Goal: Register for event/course

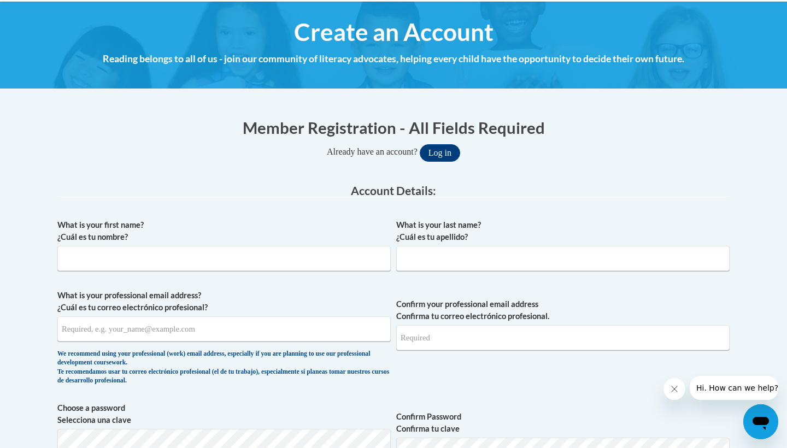
scroll to position [118, 0]
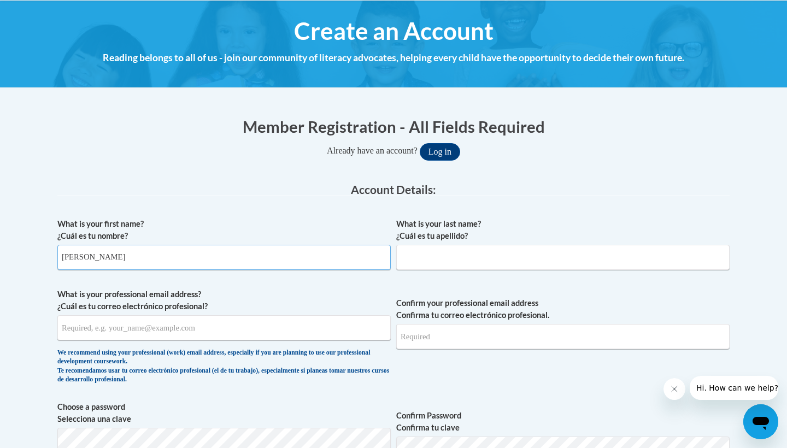
type input "[PERSON_NAME]"
click at [211, 323] on input "What is your professional email address? ¿Cuál es tu correo electrónico profesi…" at bounding box center [223, 327] width 333 height 25
type input "[EMAIL_ADDRESS][DOMAIN_NAME]"
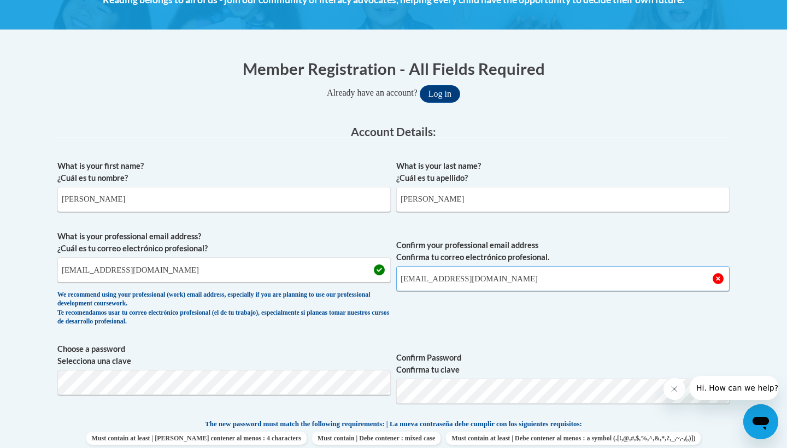
type input "[EMAIL_ADDRESS][DOMAIN_NAME]"
click at [339, 390] on div "What is your first name? ¿Cuál es tu nombre? [PERSON_NAME] What is your last na…" at bounding box center [393, 404] width 672 height 499
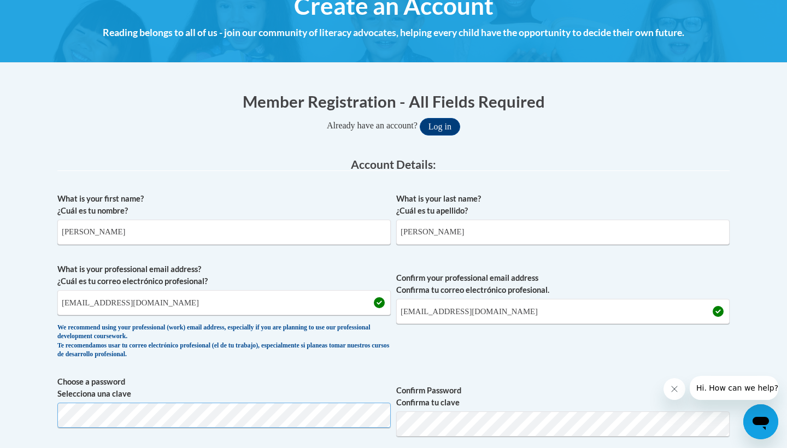
scroll to position [290, 0]
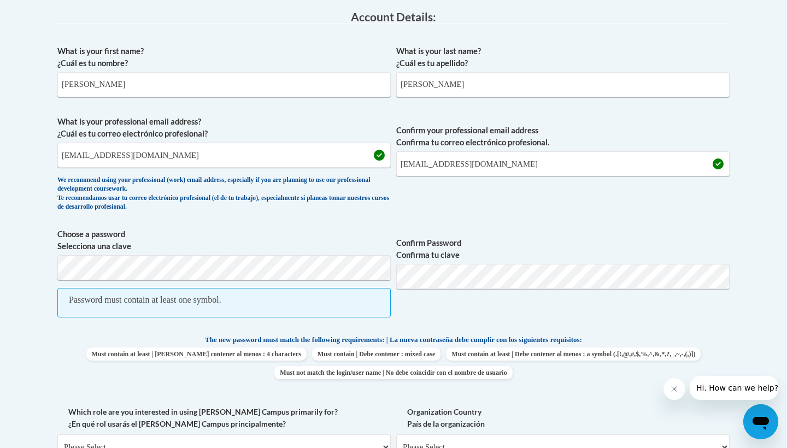
click at [202, 282] on span "Choose a password Selecciona una clave Password must contain at least one symbo…" at bounding box center [223, 278] width 333 height 101
click at [168, 250] on label "Choose a password Selecciona una clave" at bounding box center [223, 240] width 333 height 24
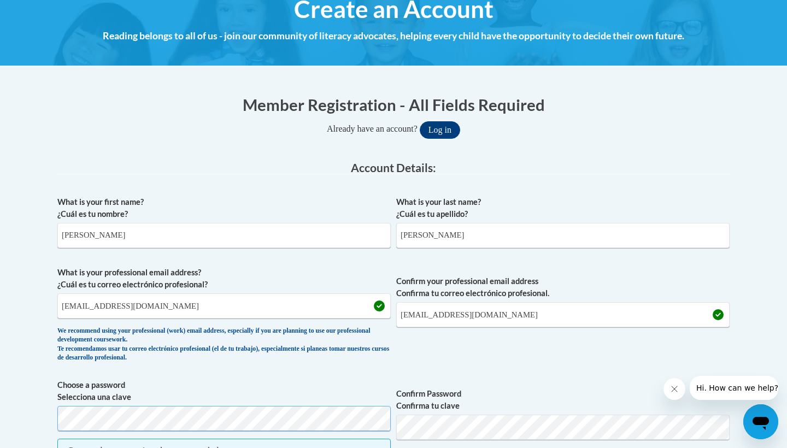
scroll to position [196, 0]
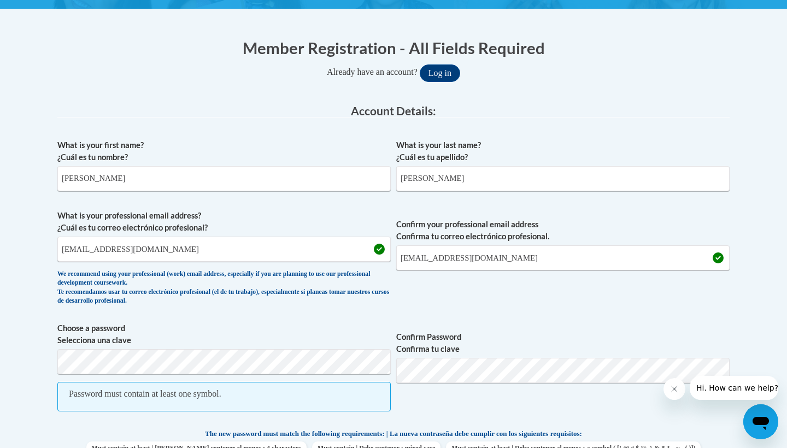
click at [98, 326] on label "Choose a password Selecciona una clave" at bounding box center [223, 335] width 333 height 24
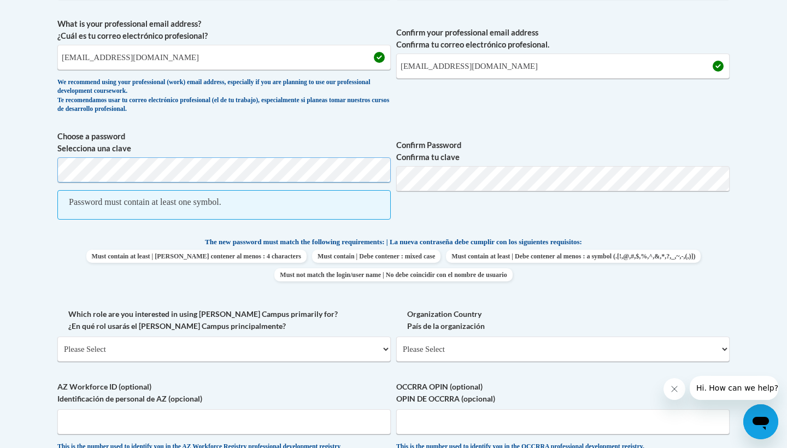
scroll to position [386, 0]
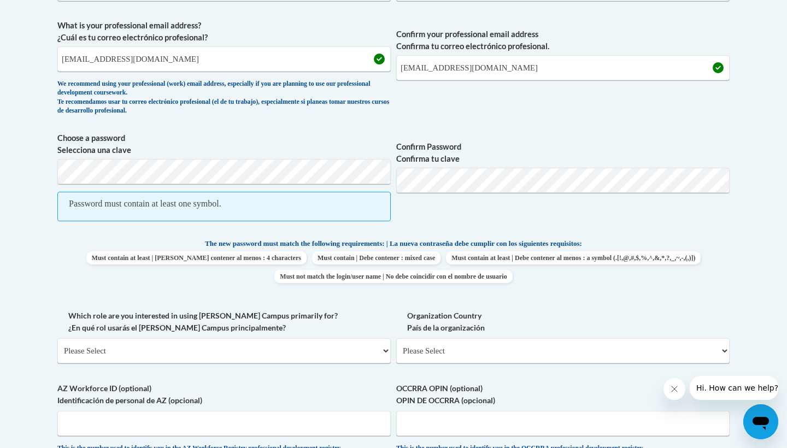
click at [137, 156] on span "Choose a password Selecciona una clave Password must contain at least one symbo…" at bounding box center [223, 182] width 333 height 101
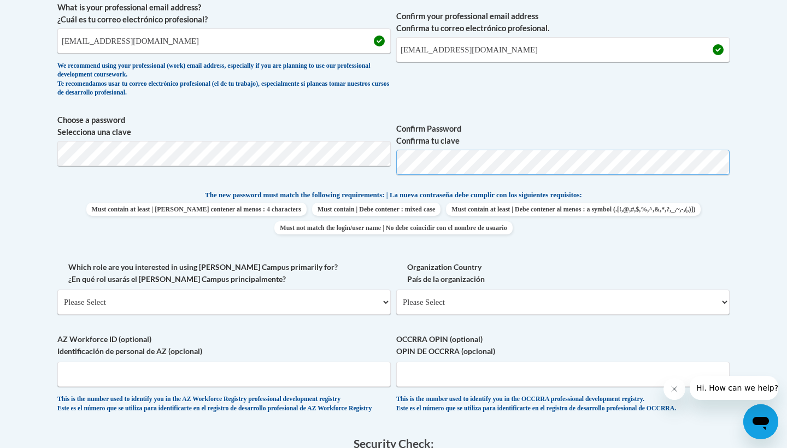
scroll to position [411, 0]
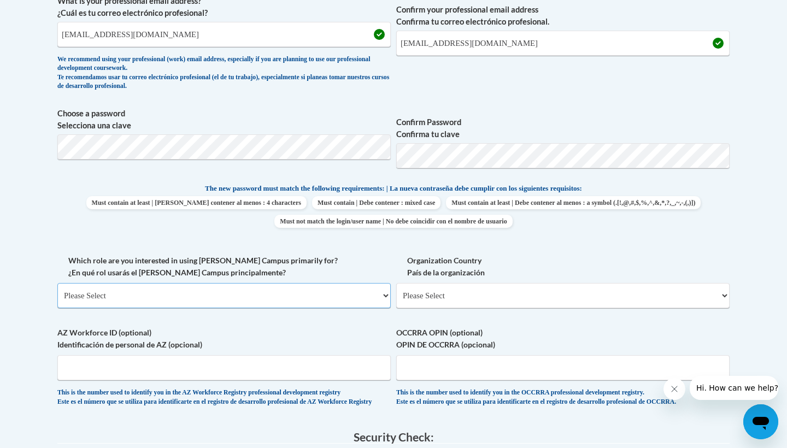
select select "5a18ea06-2b54-4451-96f2-d152daf9eac5"
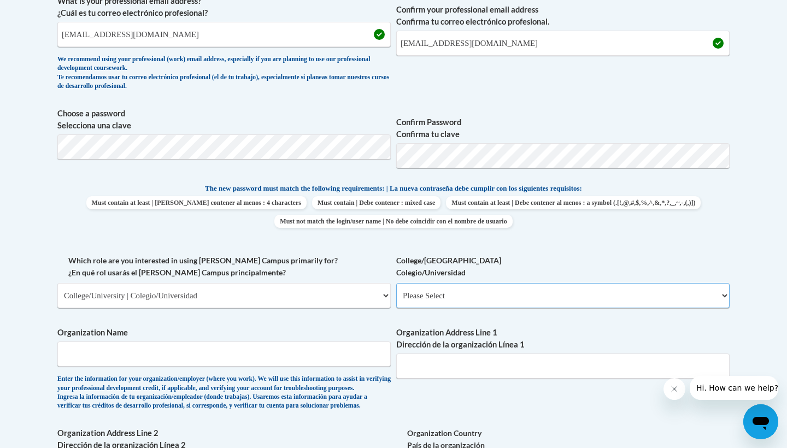
select select "99b32b07-cffc-426c-8bf6-0cd77760d84b"
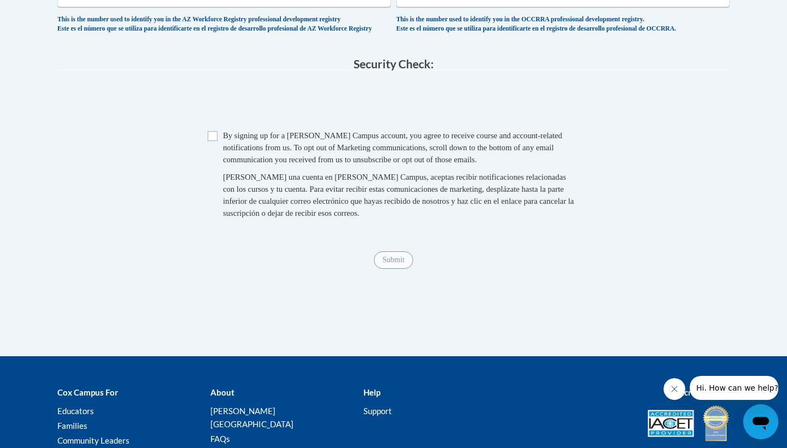
scroll to position [969, 0]
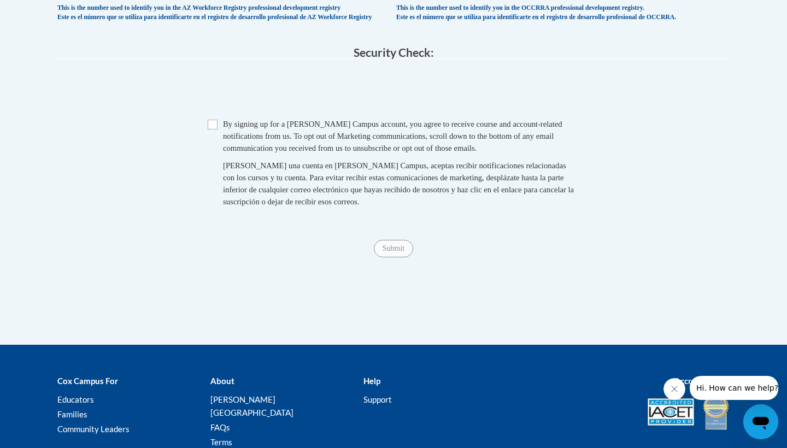
click at [214, 155] on span "Checkbox By signing up for a [PERSON_NAME] Campus account, you agree to receive…" at bounding box center [394, 168] width 372 height 101
click at [214, 130] on input "Checkbox" at bounding box center [213, 125] width 10 height 10
checkbox input "false"
click at [385, 257] on input "Submit" at bounding box center [393, 248] width 39 height 17
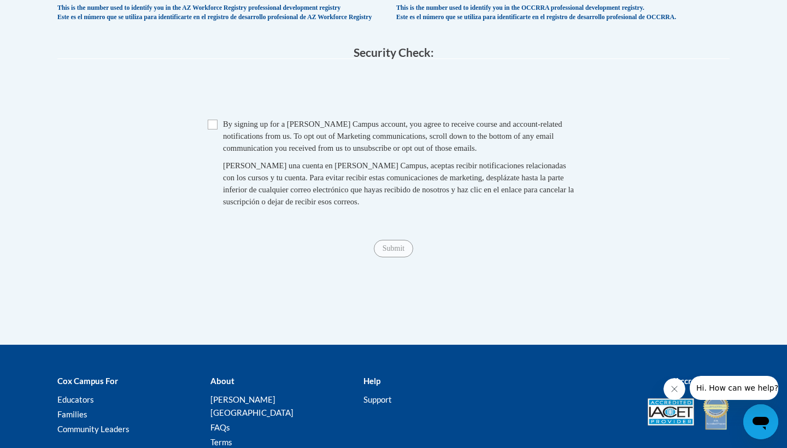
scroll to position [533, 0]
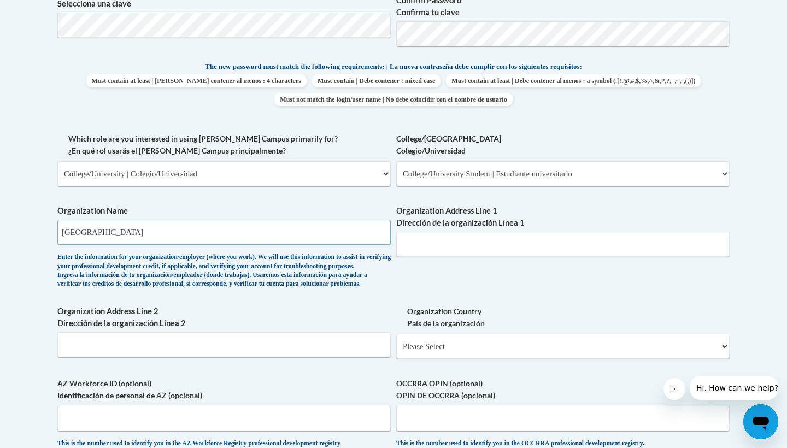
type input "[GEOGRAPHIC_DATA]"
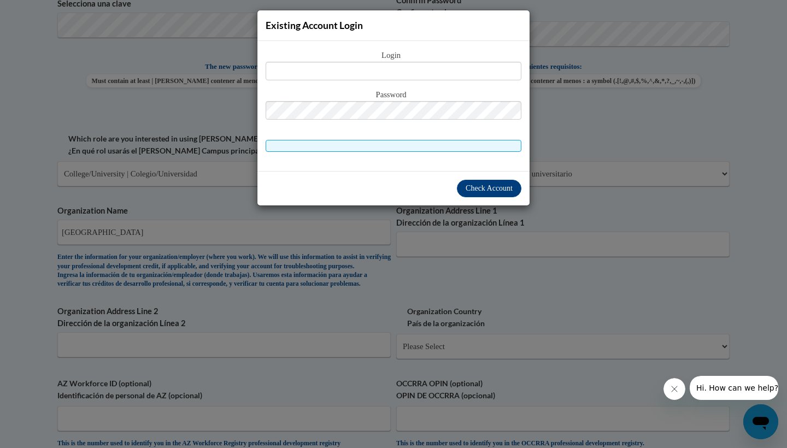
click at [464, 199] on div "Check Account" at bounding box center [393, 188] width 272 height 34
click at [440, 271] on div "Existing Account Login Login Password" at bounding box center [393, 224] width 787 height 448
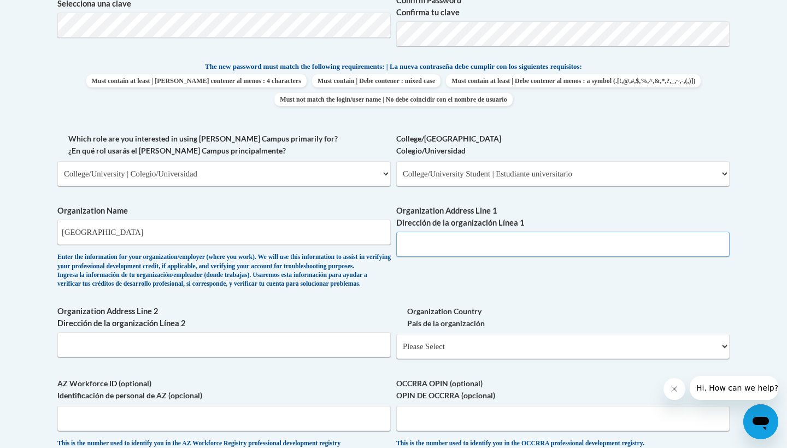
click at [510, 239] on input "Organization Address Line 1 Dirección de la organización Línea 1" at bounding box center [562, 244] width 333 height 25
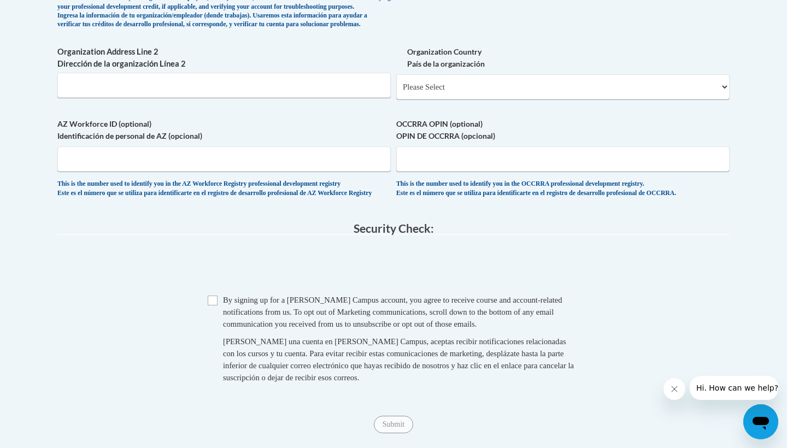
scroll to position [890, 0]
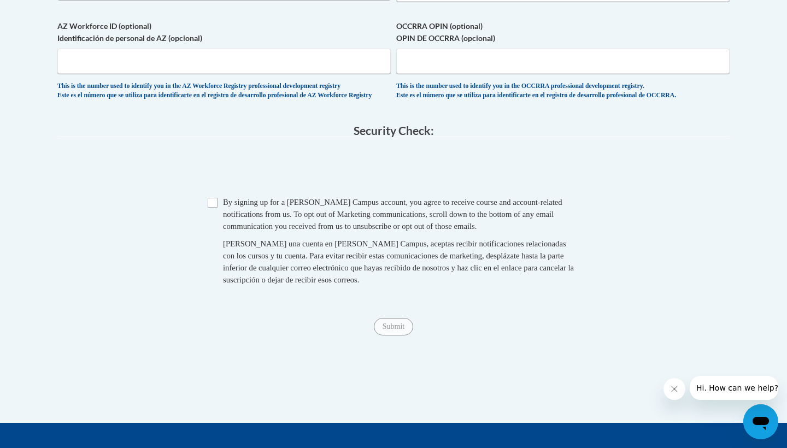
type input "[STREET_ADDRESS]"
click at [221, 233] on span "Checkbox By signing up for a [PERSON_NAME] Campus account, you agree to receive…" at bounding box center [394, 246] width 372 height 101
click at [219, 231] on span "Checkbox By signing up for a [PERSON_NAME] Campus account, you agree to receive…" at bounding box center [394, 246] width 372 height 101
click at [211, 208] on input "Checkbox" at bounding box center [213, 203] width 10 height 10
click at [209, 208] on input "Checkbox" at bounding box center [213, 203] width 10 height 10
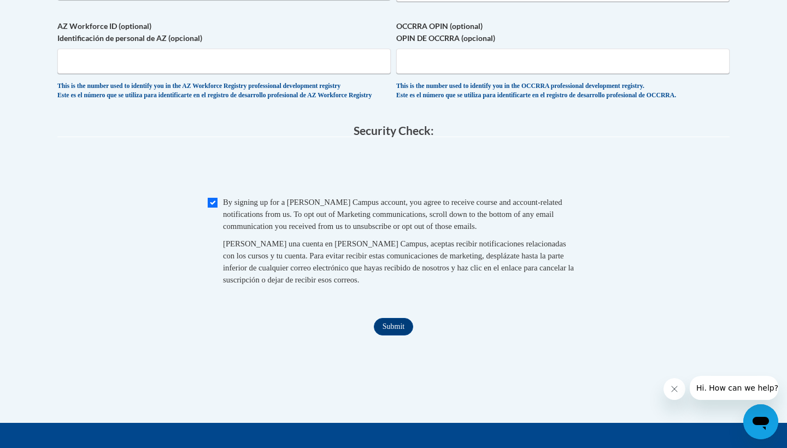
checkbox input "false"
click at [396, 336] on input "Submit" at bounding box center [393, 326] width 39 height 17
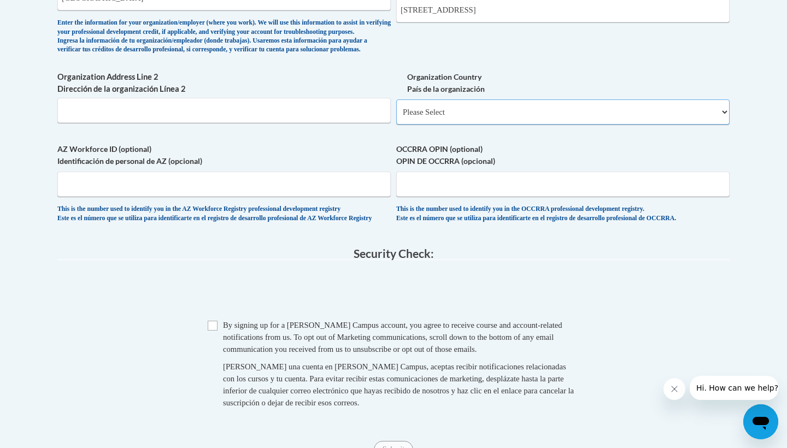
scroll to position [753, 0]
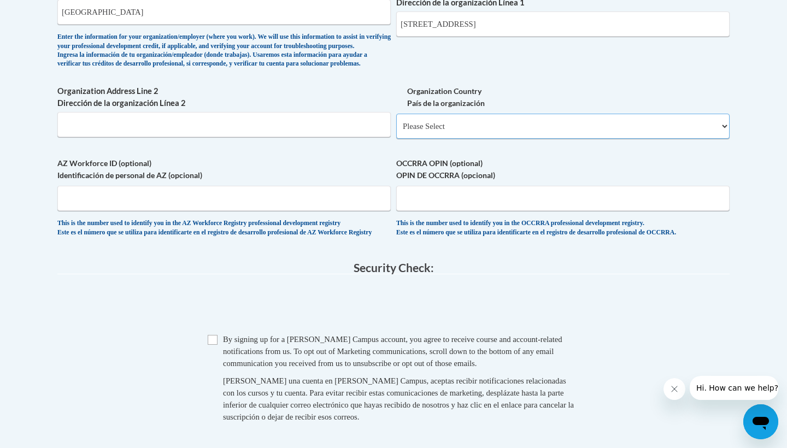
select select "ad49bcad-a171-4b2e-b99c-48b446064914"
select select
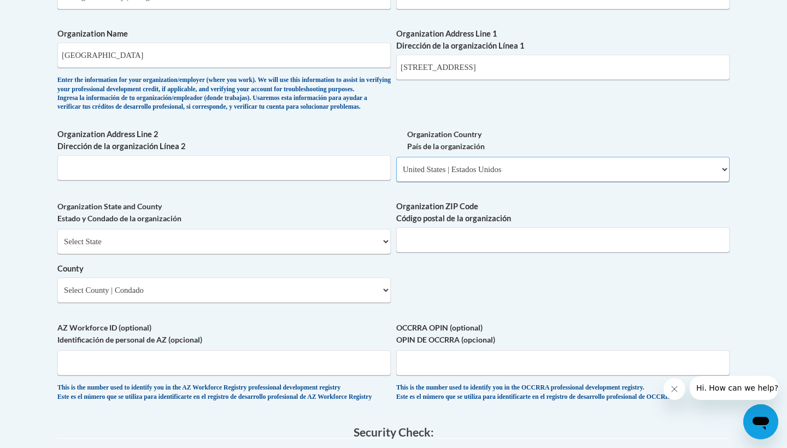
scroll to position [711, 0]
select select "[US_STATE]"
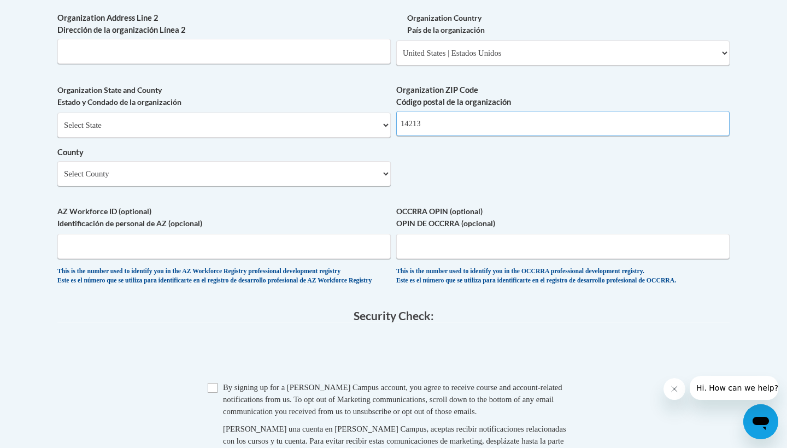
type input "14213"
select select "[GEOGRAPHIC_DATA]"
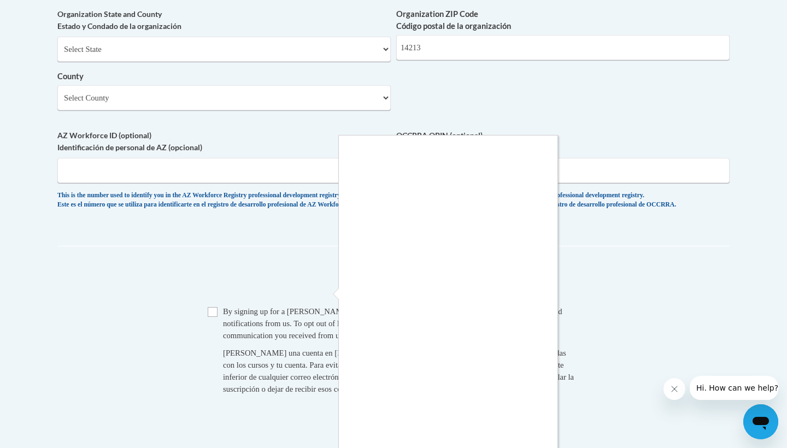
scroll to position [1006, 0]
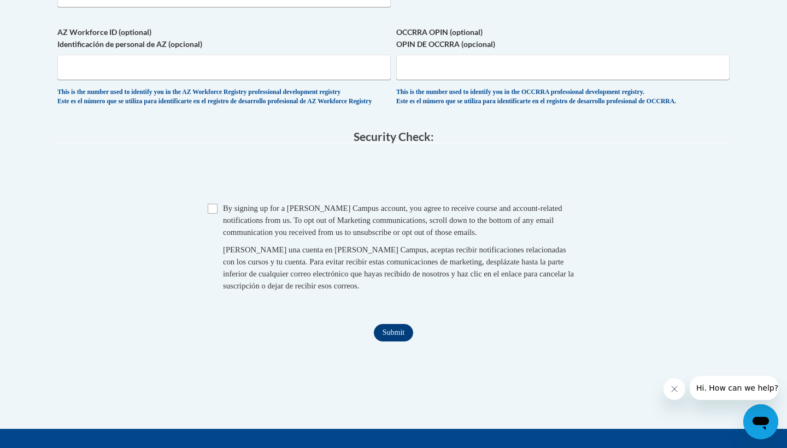
click at [397, 340] on input "Submit" at bounding box center [393, 332] width 39 height 17
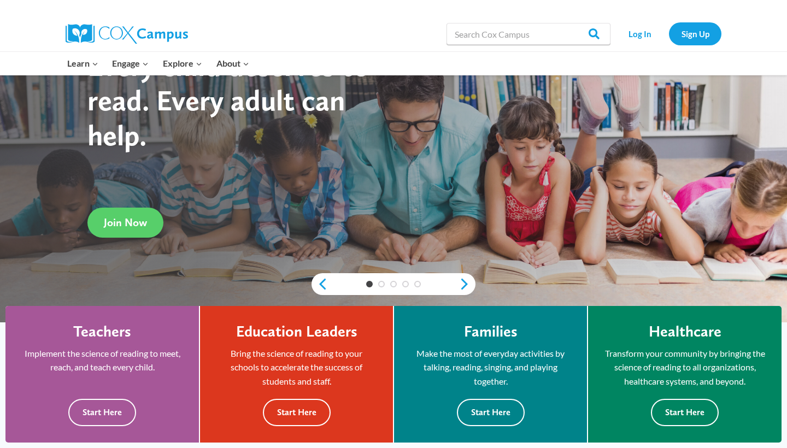
scroll to position [112, 0]
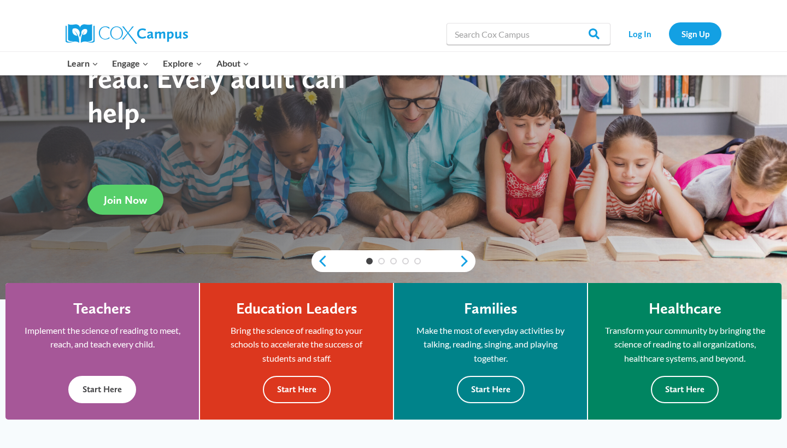
click at [122, 388] on button "Start Here" at bounding box center [102, 389] width 68 height 27
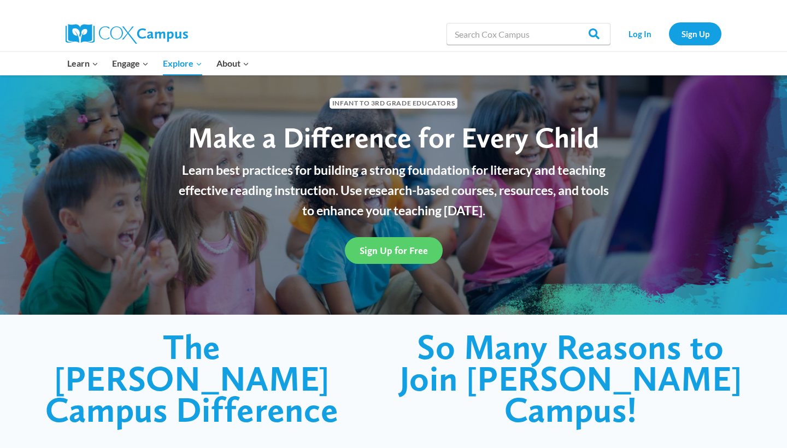
scroll to position [20, 0]
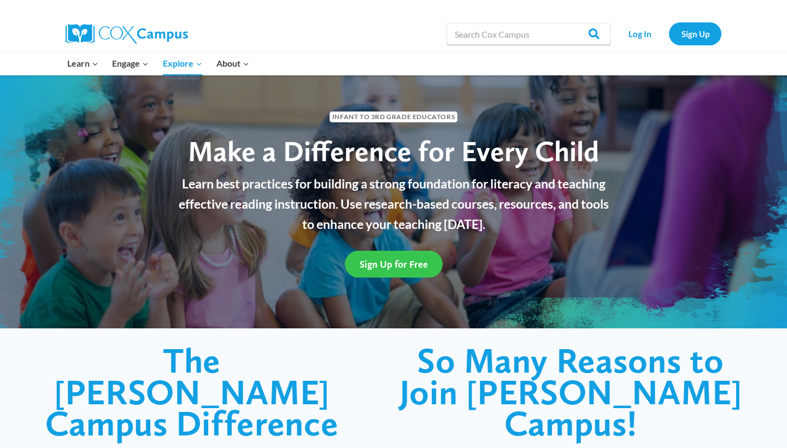
click at [392, 264] on span "Sign Up for Free" at bounding box center [394, 264] width 68 height 11
click at [699, 40] on link "Sign Up" at bounding box center [695, 33] width 52 height 22
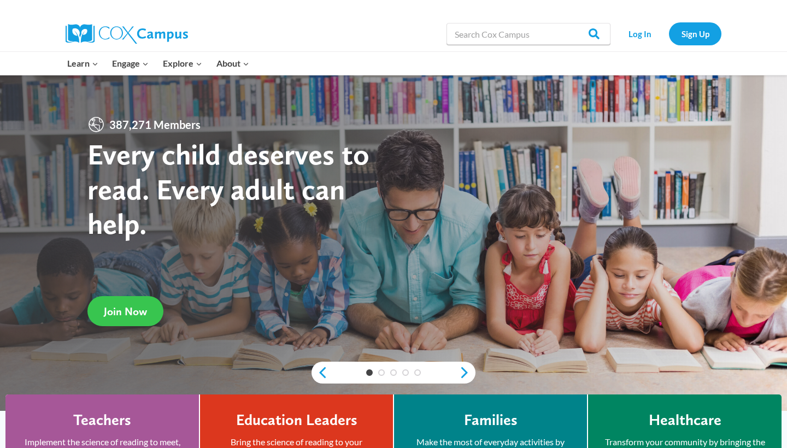
click at [147, 303] on link "Join Now" at bounding box center [125, 311] width 76 height 30
click at [689, 33] on link "Sign Up" at bounding box center [695, 33] width 52 height 22
click at [635, 36] on link "Log In" at bounding box center [640, 33] width 48 height 22
